Goal: Task Accomplishment & Management: Complete application form

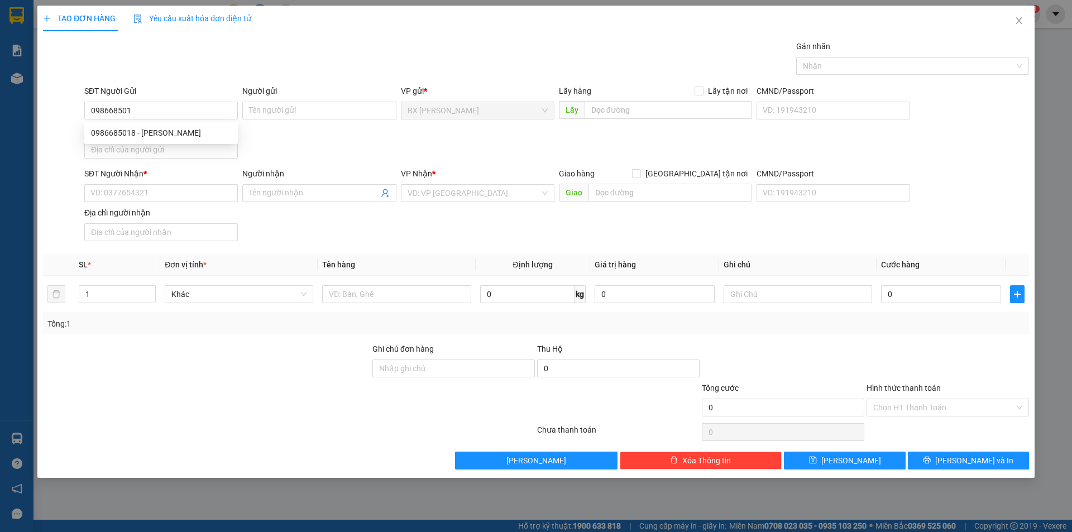
type input "0986685018"
click at [173, 141] on div "0986685018 - [PERSON_NAME]" at bounding box center [161, 133] width 154 height 18
type input "ANH HOÀNG"
type input "0986685018"
click at [180, 185] on input "SĐT Người Nhận *" at bounding box center [161, 193] width 154 height 18
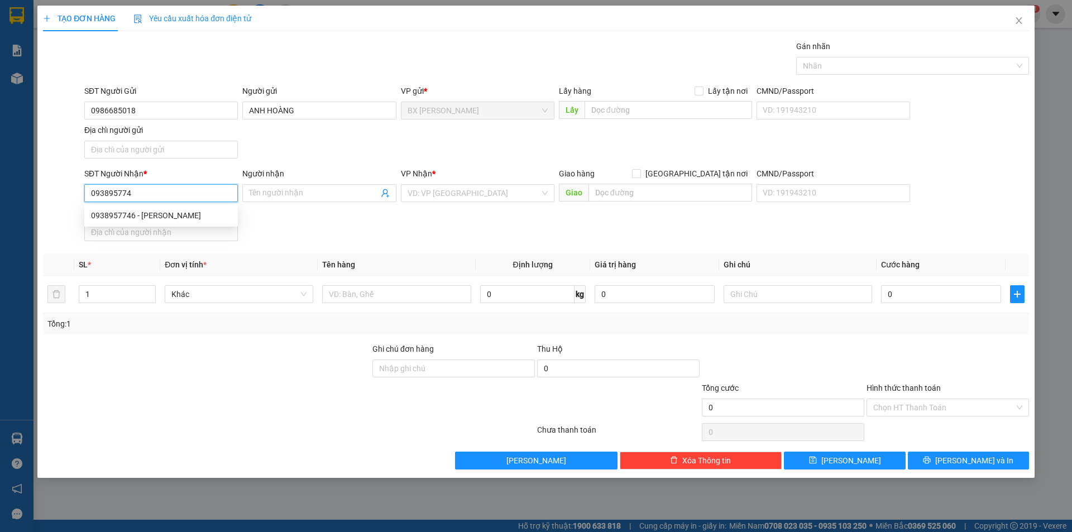
type input "0938957746"
click at [213, 212] on div "0938957746 - [PERSON_NAME]" at bounding box center [161, 215] width 140 height 12
type input "[PERSON_NAME]"
type input "0938957746"
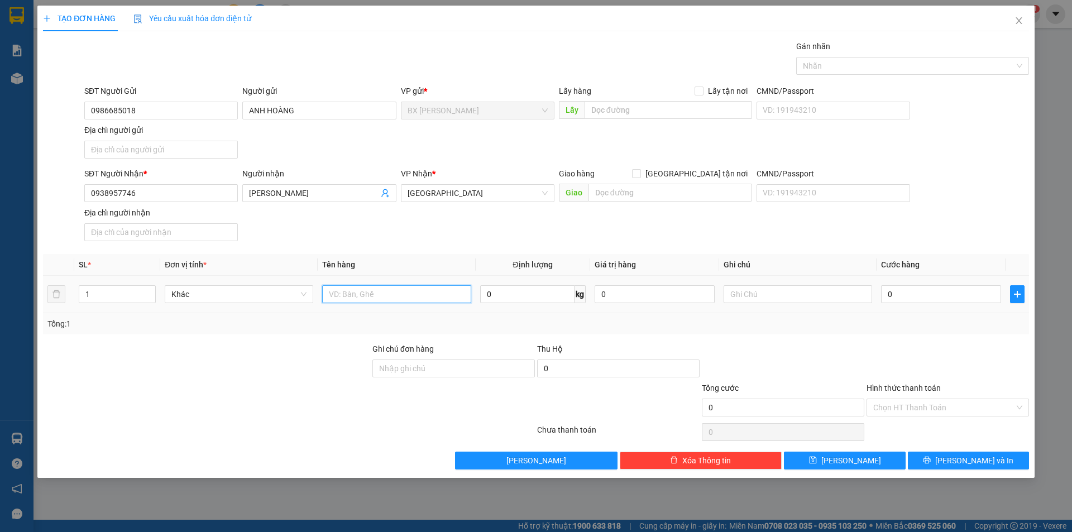
click at [406, 300] on input "text" at bounding box center [396, 294] width 149 height 18
drag, startPoint x: 397, startPoint y: 280, endPoint x: 212, endPoint y: 293, distance: 185.9
click at [211, 294] on tr "1 Khác thùng 0 kg 0 0" at bounding box center [536, 294] width 986 height 37
drag, startPoint x: 353, startPoint y: 296, endPoint x: 146, endPoint y: 286, distance: 206.8
click at [146, 286] on tr "1 Khác thùng 0 kg 0 0" at bounding box center [536, 294] width 986 height 37
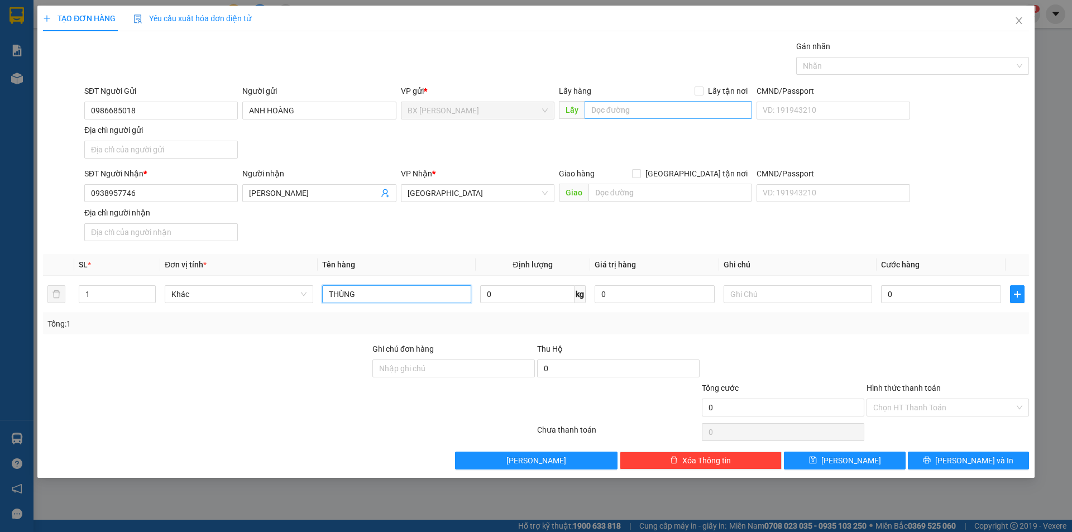
type input "THÙNG"
click at [647, 109] on input "text" at bounding box center [669, 110] width 168 height 18
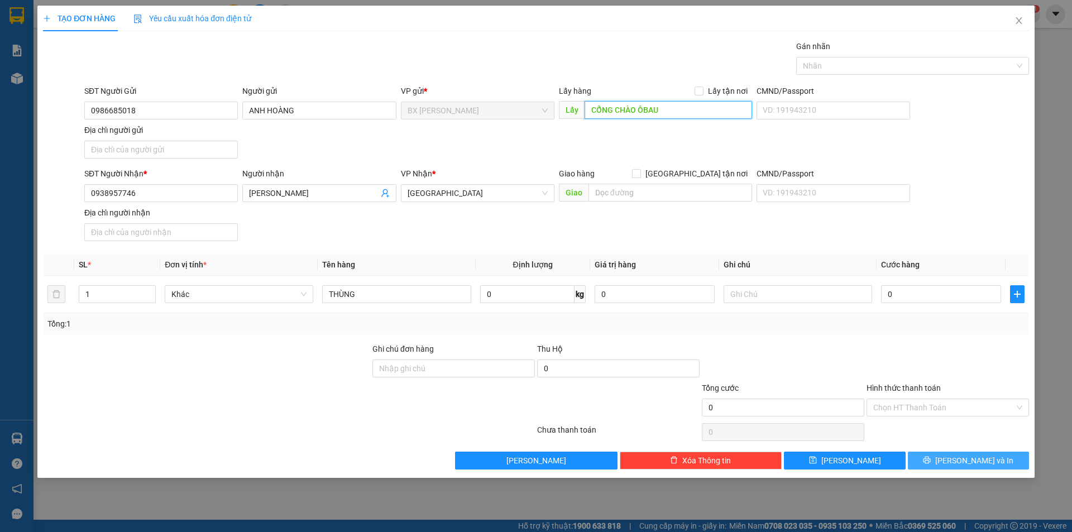
type input "CỔNG CHÀO ÔBAU"
click at [947, 452] on button "[PERSON_NAME] và In" at bounding box center [968, 461] width 121 height 18
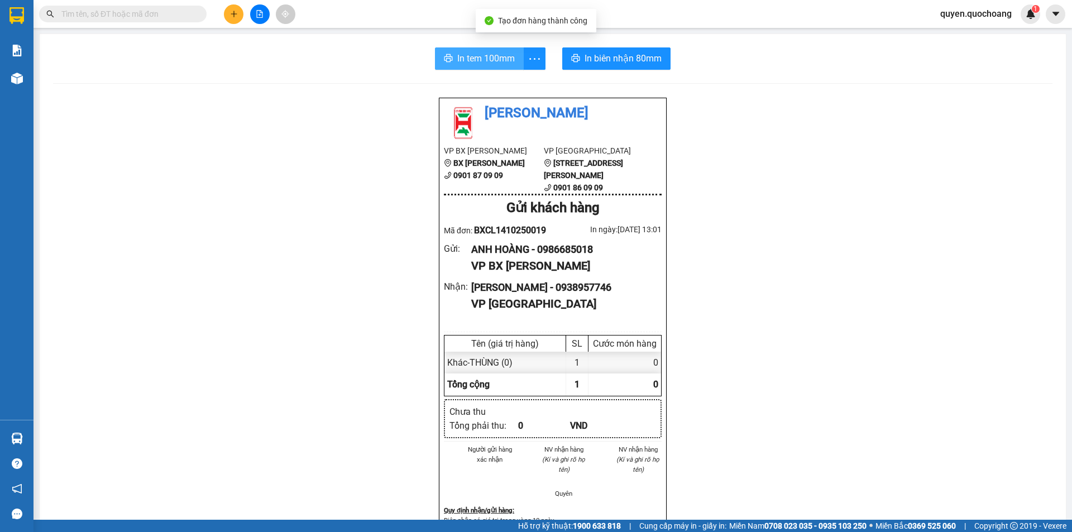
drag, startPoint x: 469, startPoint y: 59, endPoint x: 520, endPoint y: 34, distance: 57.7
click at [470, 58] on span "In tem 100mm" at bounding box center [486, 58] width 58 height 14
